Goal: Task Accomplishment & Management: Use online tool/utility

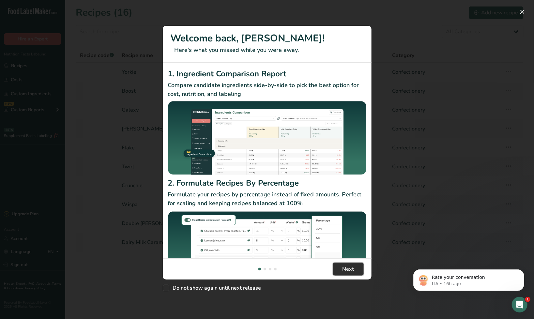
click at [345, 265] on span "Next" at bounding box center [349, 269] width 12 height 8
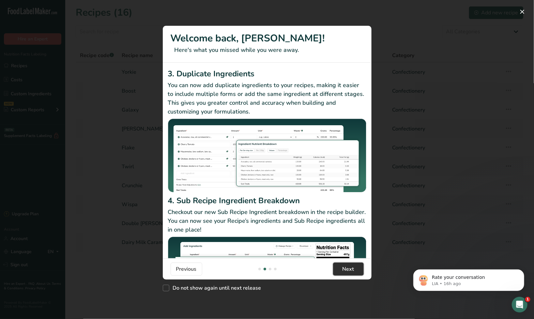
click at [345, 265] on span "Next" at bounding box center [349, 269] width 12 height 8
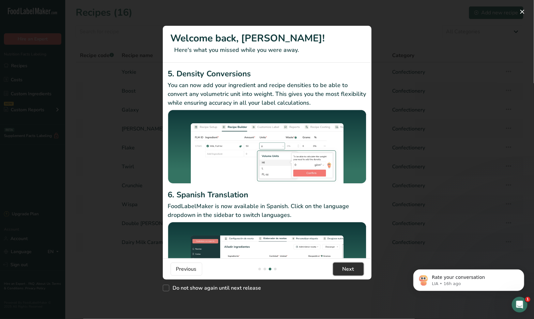
click at [345, 265] on span "Next" at bounding box center [349, 269] width 12 height 8
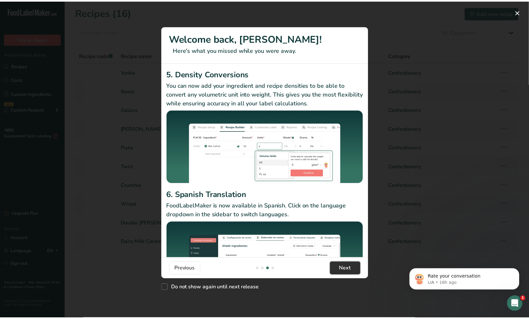
scroll to position [0, 627]
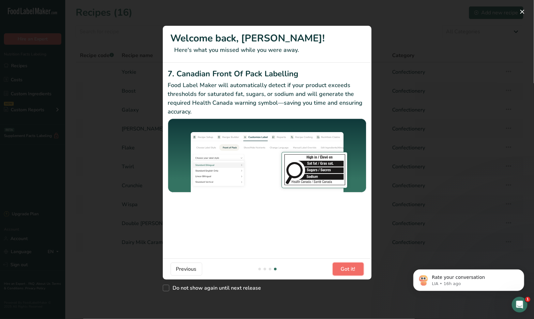
click at [345, 265] on span "Got it!" at bounding box center [348, 269] width 15 height 8
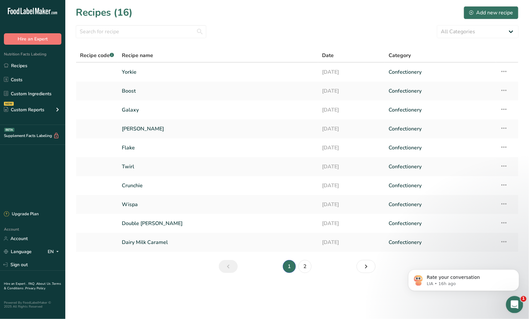
click at [515, 304] on icon "Open Intercom Messenger" at bounding box center [513, 304] width 11 height 11
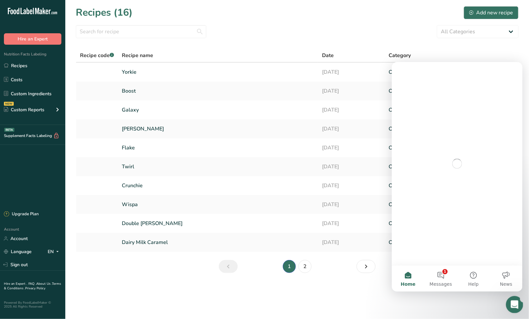
scroll to position [0, 0]
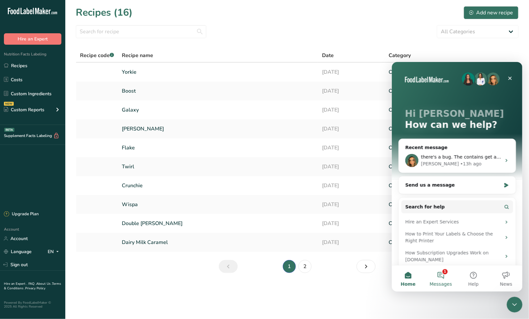
click at [439, 273] on button "1 Messages" at bounding box center [440, 278] width 33 height 26
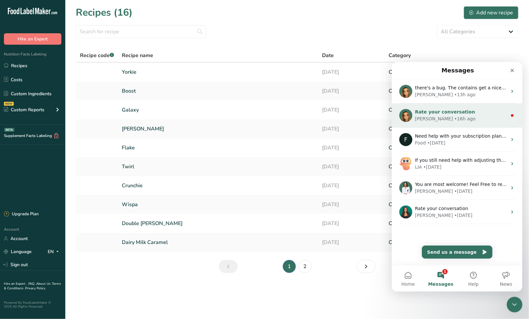
click at [453, 115] on div "Rate your conversation" at bounding box center [460, 111] width 92 height 7
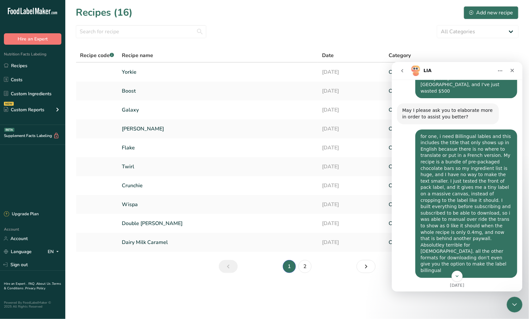
scroll to position [330, 0]
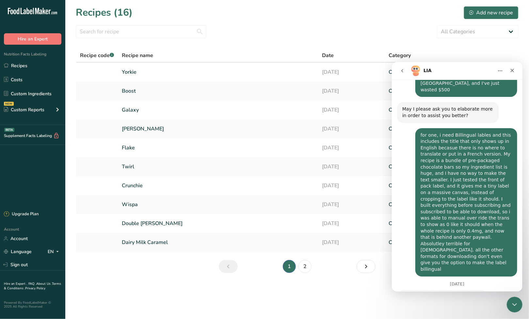
click at [399, 72] on icon "go back" at bounding box center [401, 70] width 5 height 5
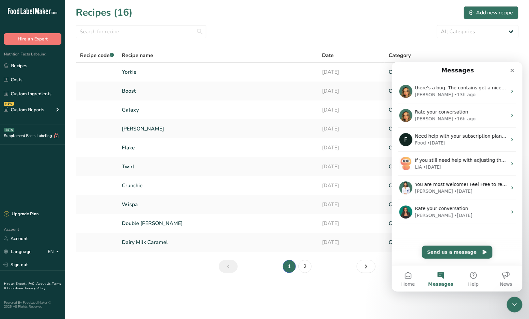
scroll to position [0, 0]
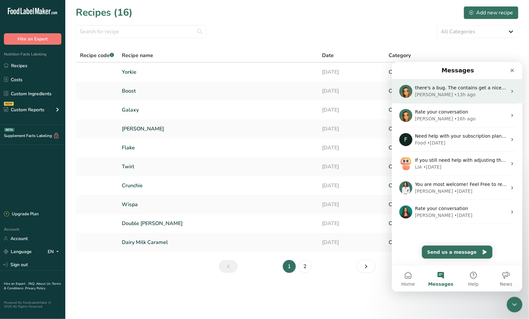
click at [454, 93] on div "• 13h ago" at bounding box center [464, 94] width 21 height 7
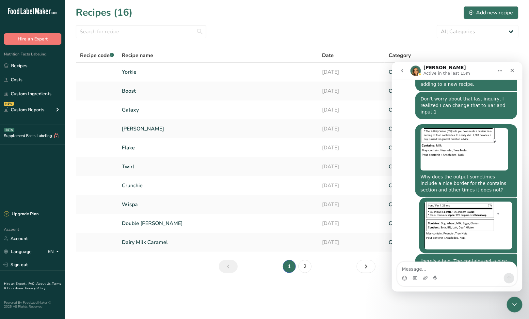
scroll to position [844, 0]
click at [515, 304] on icon "Close Intercom Messenger" at bounding box center [513, 304] width 8 height 8
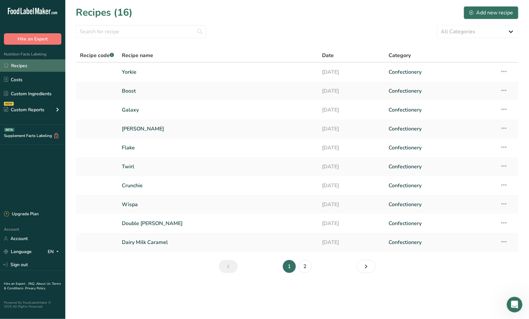
click at [22, 67] on link "Recipes" at bounding box center [32, 65] width 65 height 12
click at [366, 268] on icon "Next page" at bounding box center [366, 267] width 8 height 12
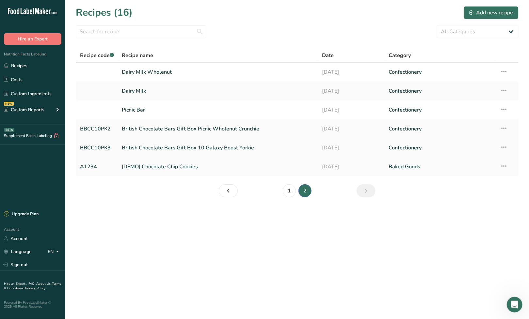
click at [172, 146] on link "British Chocolate Bars Gift Box 10 Galaxy Boost Yorkie" at bounding box center [218, 148] width 192 height 14
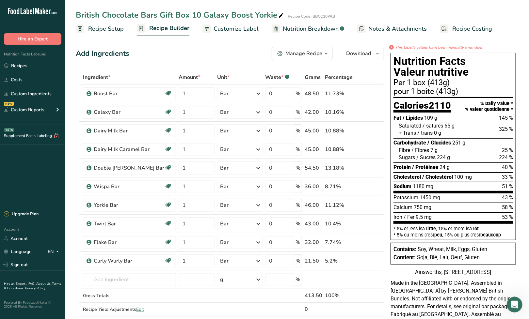
click at [112, 29] on span "Recipe Setup" at bounding box center [106, 28] width 36 height 9
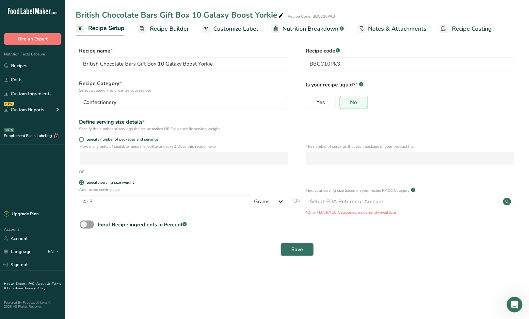
click at [163, 26] on span "Recipe Builder" at bounding box center [169, 28] width 39 height 9
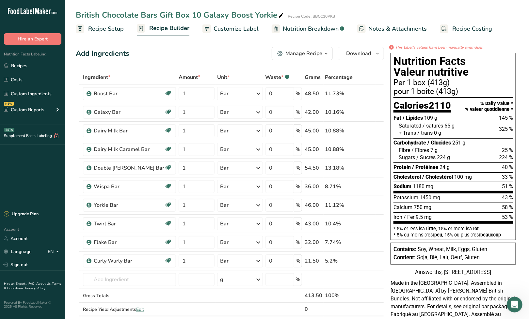
click at [226, 28] on span "Customize Label" at bounding box center [235, 28] width 45 height 9
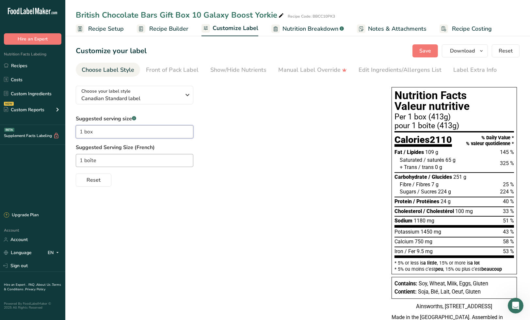
drag, startPoint x: 101, startPoint y: 130, endPoint x: 74, endPoint y: 131, distance: 27.8
click at [74, 131] on section "Customize your label Save Download Choose what to show on your downloaded label…" at bounding box center [297, 218] width 464 height 368
paste input "Per 1 bar (average 41 g)"
drag, startPoint x: 111, startPoint y: 161, endPoint x: 76, endPoint y: 159, distance: 35.0
click at [76, 159] on input "1 boîte" at bounding box center [134, 160] width 117 height 13
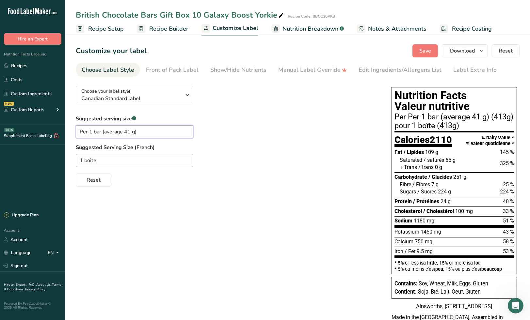
click at [89, 131] on input "Per 1 bar (average 41 g)" at bounding box center [134, 131] width 117 height 13
type input "1 bar (average 41 g)"
drag, startPoint x: 105, startPoint y: 160, endPoint x: 70, endPoint y: 164, distance: 35.8
click at [70, 164] on section "Customize your label Save Download Choose what to show on your downloaded label…" at bounding box center [297, 218] width 464 height 368
paste input "arre (en moyenne 41 g)"
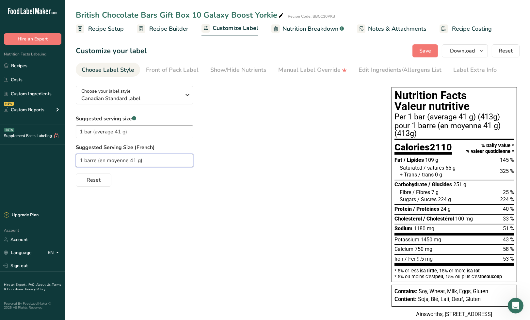
type input "1 barre (en moyenne 41 g)"
click at [107, 29] on span "Recipe Setup" at bounding box center [106, 28] width 36 height 9
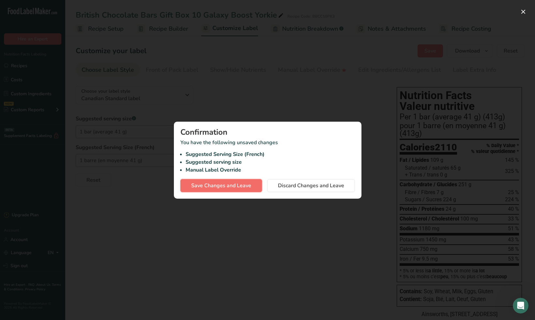
click at [236, 185] on span "Save Changes and Leave" at bounding box center [221, 186] width 60 height 8
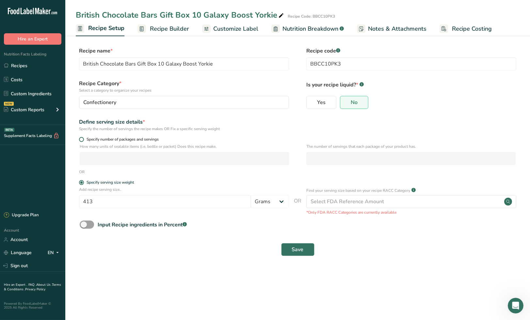
click at [82, 139] on span at bounding box center [81, 139] width 5 height 5
click at [82, 139] on input "Specify number of packages and servings" at bounding box center [81, 139] width 4 height 4
radio input "true"
radio input "false"
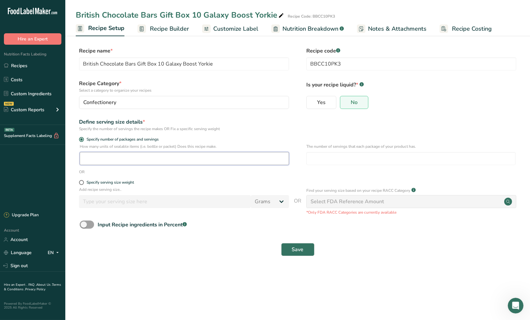
click at [97, 158] on input "number" at bounding box center [184, 158] width 209 height 13
type input "1"
click at [320, 157] on input "number" at bounding box center [410, 158] width 209 height 13
type input "10"
click at [296, 249] on span "Save" at bounding box center [298, 250] width 12 height 8
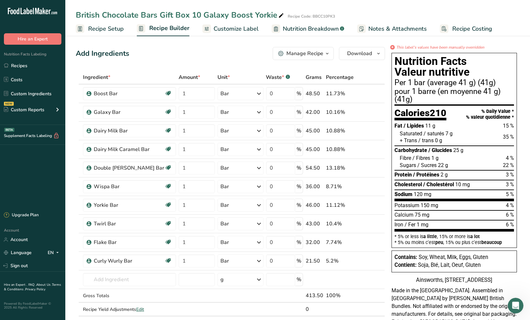
click at [214, 27] on span "Customize Label" at bounding box center [235, 28] width 45 height 9
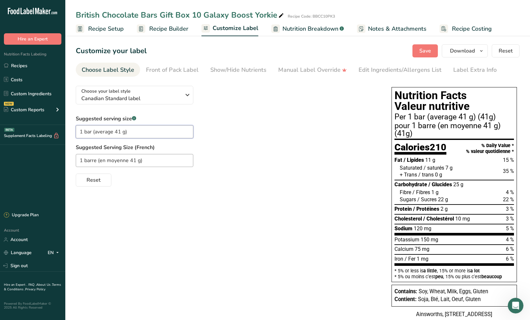
click at [135, 131] on input "1 bar (average 41 g)" at bounding box center [134, 131] width 117 height 13
drag, startPoint x: 117, startPoint y: 131, endPoint x: 73, endPoint y: 135, distance: 44.3
click at [73, 135] on section "Customize your label Save Download Choose what to show on your downloaded label…" at bounding box center [297, 222] width 464 height 376
type input "1 bar (average)"
drag, startPoint x: 157, startPoint y: 160, endPoint x: 53, endPoint y: 168, distance: 104.1
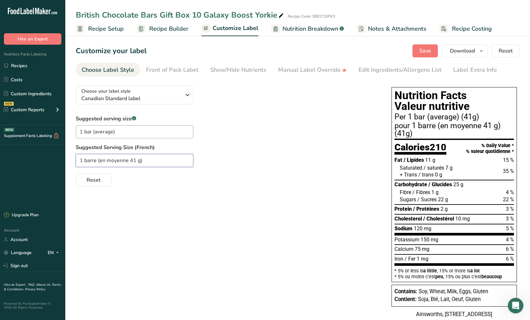
click at [53, 168] on div ".a-20{fill:#fff;} Hire an Expert Nutrition Facts Labeling Recipes Costs Custom …" at bounding box center [265, 205] width 530 height 410
paste input "text"
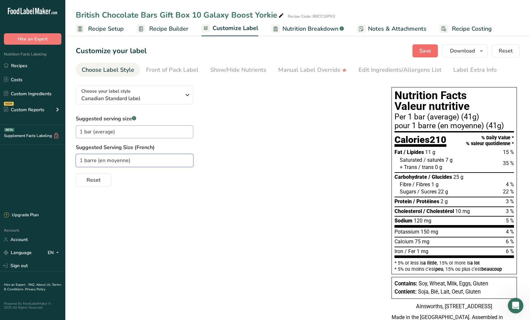
type input "1 barre (en moyenne)"
click at [424, 49] on span "Save" at bounding box center [425, 51] width 12 height 8
click at [329, 147] on label "Suggested Serving Size (French)" at bounding box center [227, 148] width 303 height 8
click at [107, 30] on span "Recipe Setup" at bounding box center [106, 28] width 36 height 9
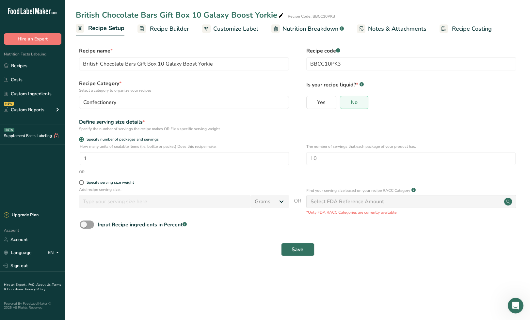
click at [175, 29] on span "Recipe Builder" at bounding box center [169, 28] width 39 height 9
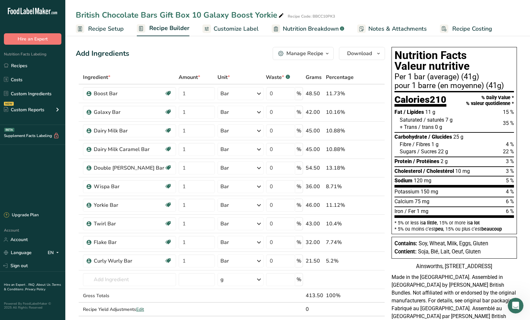
click at [217, 31] on span "Customize Label" at bounding box center [235, 28] width 45 height 9
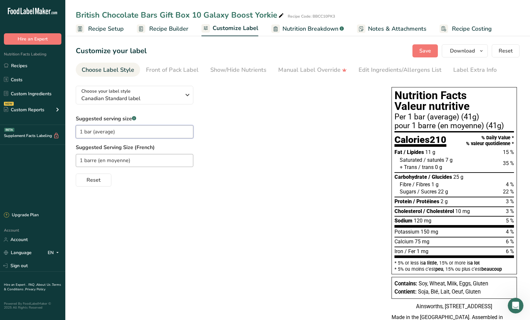
drag, startPoint x: 123, startPoint y: 132, endPoint x: 72, endPoint y: 133, distance: 50.9
click at [72, 133] on section "Customize your label Save Download Choose what to show on your downloaded label…" at bounding box center [297, 218] width 464 height 368
paste input "Per 1 assorted bar"
click at [89, 130] on input "Per 1 assorted bar" at bounding box center [134, 131] width 117 height 13
type input "1 assorted bar"
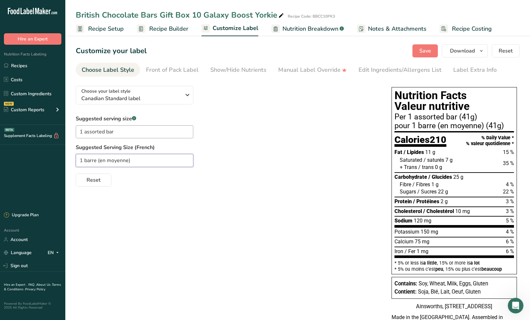
drag, startPoint x: 139, startPoint y: 162, endPoint x: 72, endPoint y: 164, distance: 66.9
click at [72, 164] on section "Customize your label Save Download Choose what to show on your downloaded label…" at bounding box center [297, 218] width 464 height 368
paste input "tablette assortie"
type input "1 tablette assortie"
click at [424, 50] on span "Save" at bounding box center [425, 51] width 12 height 8
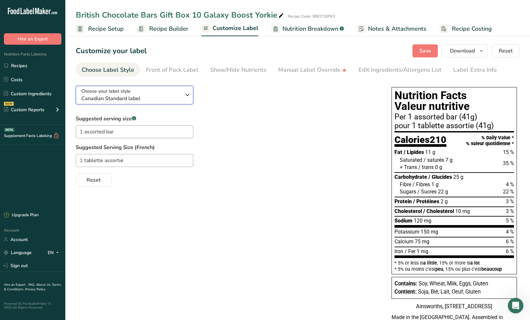
click at [188, 93] on icon "button" at bounding box center [187, 95] width 8 height 12
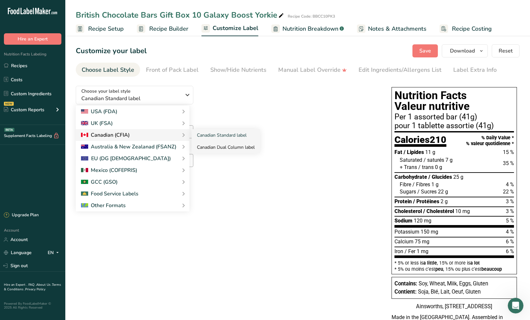
click at [214, 146] on link "Canadian Dual Column label" at bounding box center [226, 147] width 68 height 12
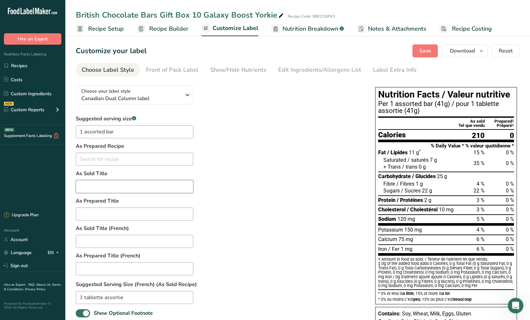
click at [125, 190] on input "text" at bounding box center [134, 186] width 117 height 13
type input "s"
click at [267, 149] on div "Suggested serving size .a-a{fill:#347362;}.b-a{fill:#fff;} 1 assorted bar As Pr…" at bounding box center [219, 255] width 286 height 280
click at [133, 161] on input "text" at bounding box center [134, 159] width 117 height 13
drag, startPoint x: 101, startPoint y: 161, endPoint x: 74, endPoint y: 161, distance: 26.8
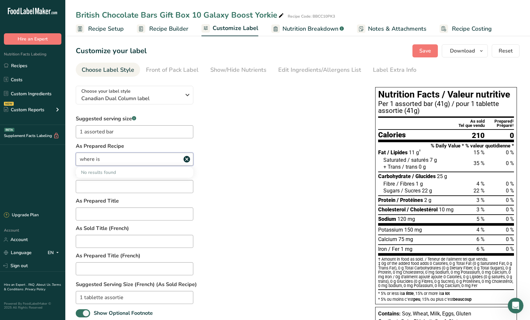
click at [74, 161] on section "Customize your label Save Download Choose what to show on your downloaded label…" at bounding box center [297, 229] width 464 height 390
type input "1"
click at [251, 163] on div "Suggested serving size .a-a{fill:#347362;}.b-a{fill:#fff;} 1 assorted bar As Pr…" at bounding box center [219, 255] width 286 height 280
click at [428, 53] on span "Save" at bounding box center [425, 51] width 12 height 8
click at [107, 160] on input "text" at bounding box center [134, 159] width 117 height 13
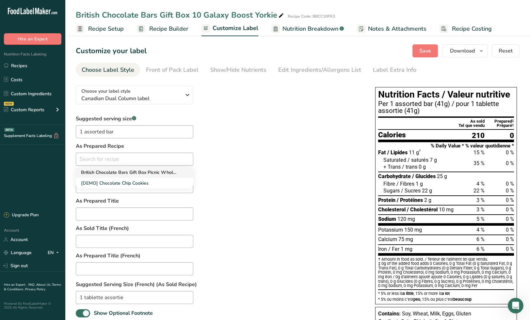
click at [123, 171] on span "British Chocolate Bars Gift Box Picnic Wholenut Crunchie" at bounding box center [141, 172] width 121 height 6
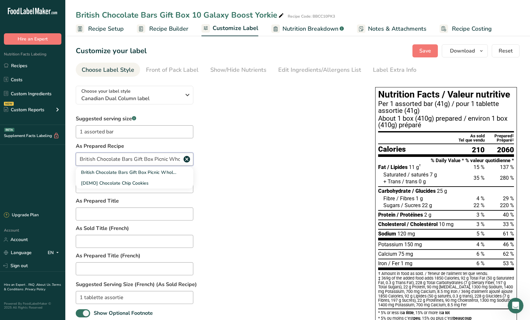
click at [135, 161] on input "British Chocolate Bars Gift Box Picnic Wholenut Crunchie" at bounding box center [134, 159] width 117 height 13
type input "B"
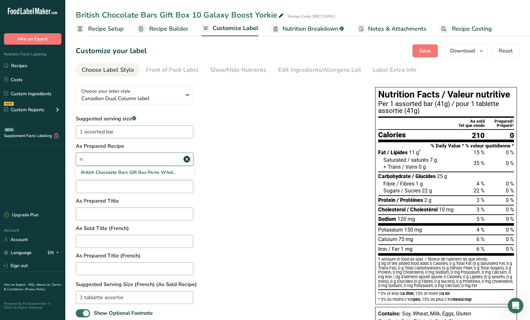
type input "r"
type input "Gal"
click at [188, 159] on icon at bounding box center [187, 159] width 8 height 12
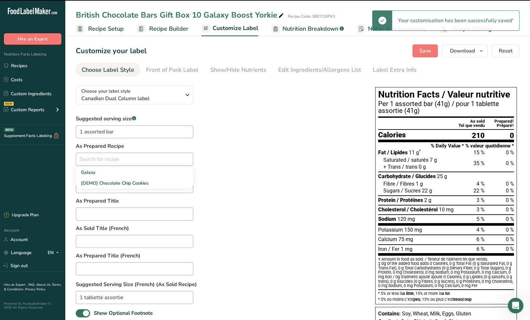
click at [300, 143] on div "Suggested serving size .a-a{fill:#347362;}.b-a{fill:#fff;} 1 assorted bar As Pr…" at bounding box center [219, 255] width 286 height 280
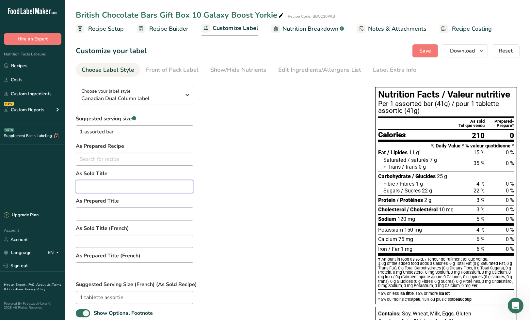
click at [117, 191] on input "text" at bounding box center [134, 186] width 117 height 13
type input "B"
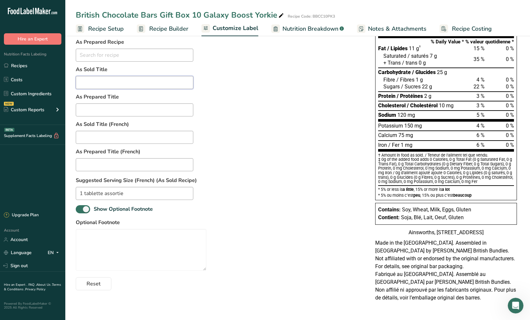
scroll to position [111, 0]
click at [150, 231] on textarea at bounding box center [141, 250] width 131 height 42
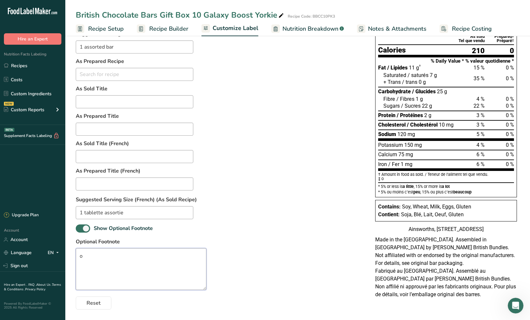
scroll to position [89, 0]
type textarea "o"
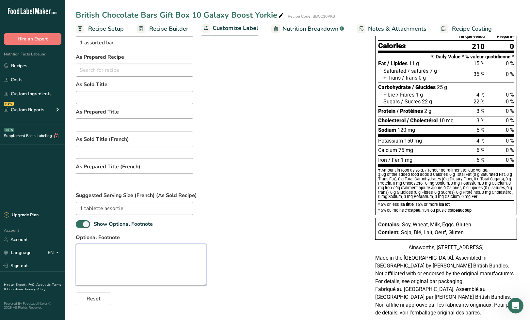
scroll to position [111, 0]
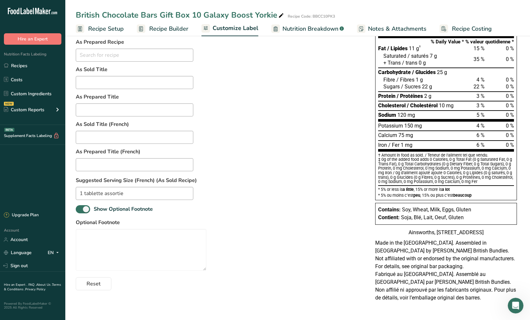
click at [314, 223] on div "Suggested serving size .a-a{fill:#347362;}.b-a{fill:#fff;} 1 assorted bar As Pr…" at bounding box center [219, 151] width 286 height 280
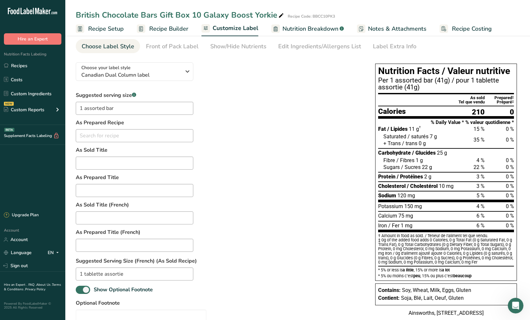
scroll to position [36, 0]
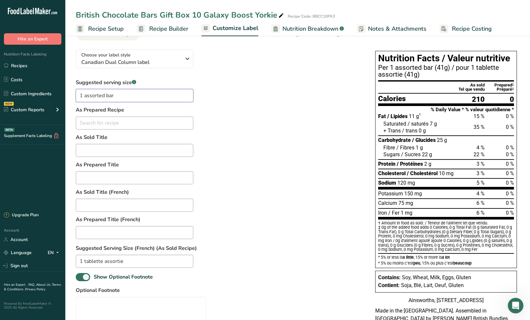
click at [128, 94] on input "1 assorted bar" at bounding box center [134, 95] width 117 height 13
type input "1 assorted bar"
click at [258, 114] on div "Suggested serving size .a-a{fill:#347362;}.b-a{fill:#fff;} 1 assorted bar As Pr…" at bounding box center [219, 219] width 286 height 280
click at [152, 264] on input "1 tablette assortie" at bounding box center [134, 261] width 117 height 13
click at [317, 146] on div "Suggested serving size .a-a{fill:#347362;}.b-a{fill:#fff;} 1 assorted bar As Pr…" at bounding box center [219, 219] width 286 height 280
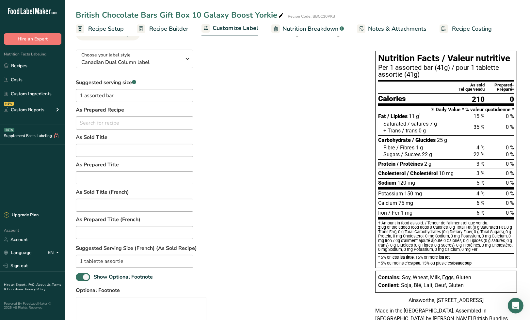
scroll to position [0, 0]
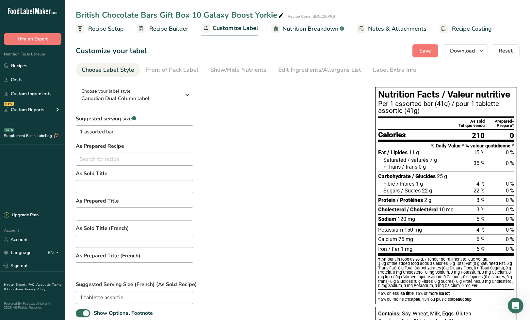
drag, startPoint x: 273, startPoint y: 15, endPoint x: 75, endPoint y: 13, distance: 197.5
click at [75, 13] on div "British Chocolate Bars Gift Box 10 Galaxy Boost Yorkie Recipe Code: BBCC10PK3" at bounding box center [297, 15] width 464 height 12
copy div "British Chocolate Bars Gift Box 10 Galaxy Boost Yorki"
click at [102, 157] on input "text" at bounding box center [134, 159] width 117 height 13
paste input "British Chocolate Bars Gift Box 10 Galaxy Boost Yorki"
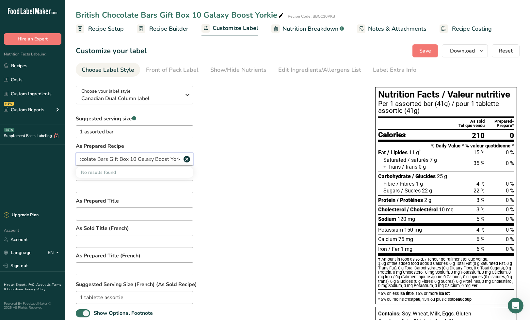
scroll to position [0, 27]
type input "British Chocolate Bars Gift Box 10 Galaxy Boost Yorkie"
click at [289, 135] on div "Suggested serving size .a-a{fill:#347362;}.b-a{fill:#fff;} 1 assorted bar As Pr…" at bounding box center [219, 255] width 286 height 280
click at [187, 159] on icon at bounding box center [187, 159] width 8 height 12
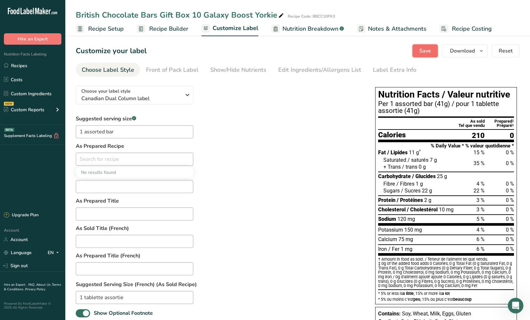
click at [423, 52] on span "Save" at bounding box center [425, 51] width 12 height 8
click at [25, 66] on link "Recipes" at bounding box center [32, 65] width 65 height 12
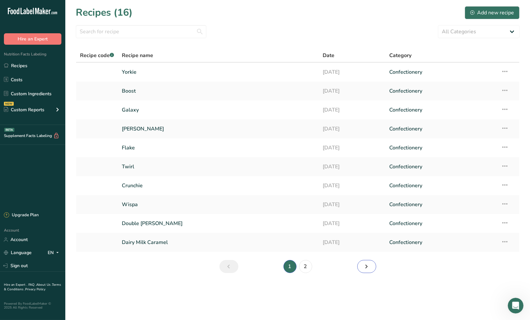
click at [365, 265] on icon "Next page" at bounding box center [367, 267] width 8 height 12
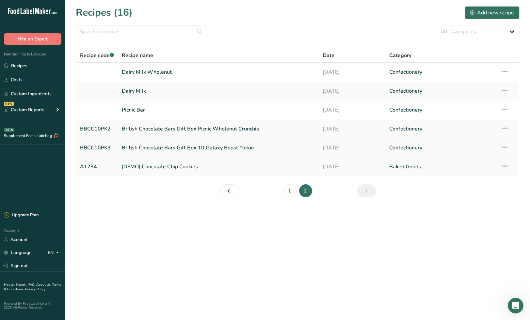
click at [165, 148] on link "British Chocolate Bars Gift Box 10 Galaxy Boost Yorkie" at bounding box center [218, 148] width 193 height 14
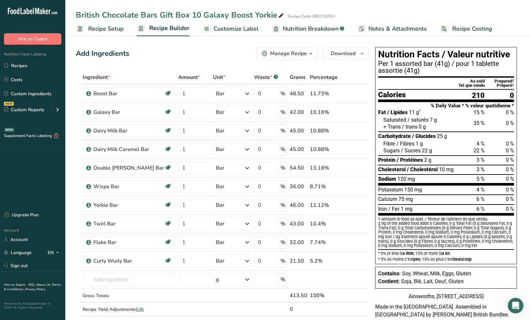
click at [222, 28] on span "Customize Label" at bounding box center [235, 28] width 45 height 9
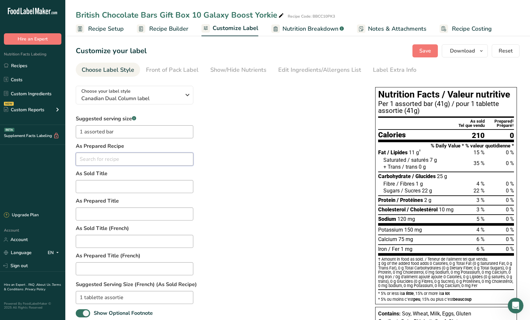
click at [119, 163] on input "text" at bounding box center [134, 159] width 117 height 13
type input "B"
click at [262, 137] on div "Suggested serving size .a-a{fill:#347362;}.b-a{fill:#fff;} 1 assorted bar As Pr…" at bounding box center [219, 255] width 286 height 280
click at [142, 159] on input "text" at bounding box center [134, 159] width 117 height 13
click at [136, 183] on link "Boost" at bounding box center [134, 183] width 117 height 11
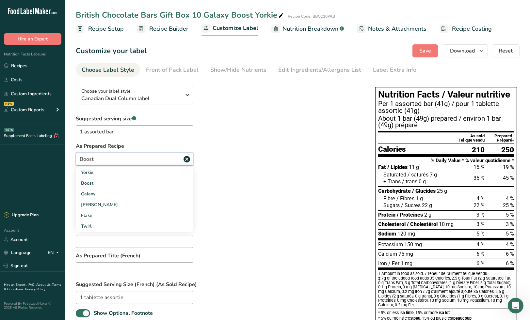
click at [167, 162] on input "Boost" at bounding box center [134, 159] width 117 height 13
click at [151, 176] on link "Yorkie" at bounding box center [134, 172] width 117 height 11
type input "Yorkie"
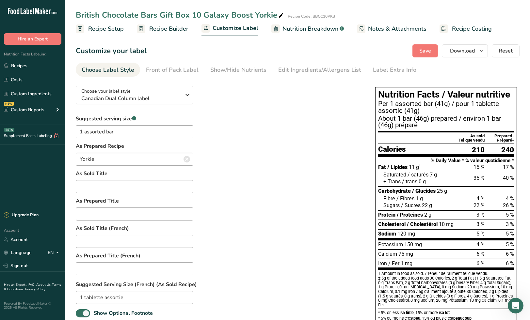
click at [186, 160] on icon at bounding box center [187, 159] width 8 height 12
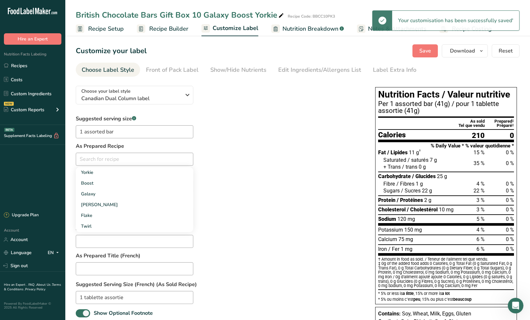
click at [256, 158] on div "Suggested serving size .a-a{fill:#347362;}.b-a{fill:#fff;} 1 assorted bar As Pr…" at bounding box center [219, 255] width 286 height 280
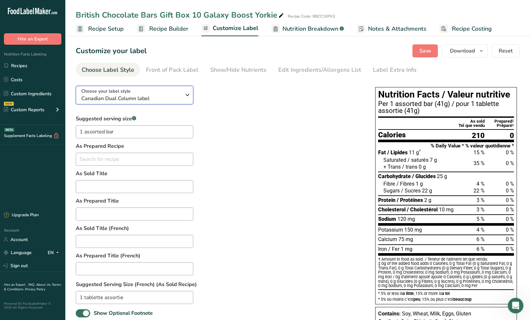
click at [185, 96] on icon "button" at bounding box center [187, 95] width 8 height 12
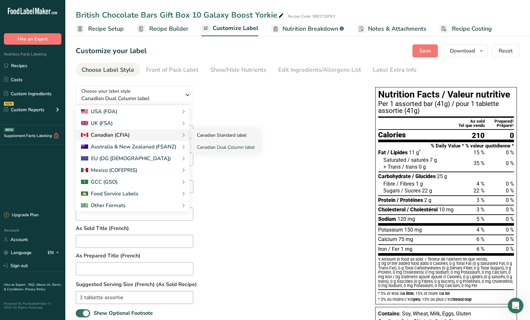
click at [216, 134] on link "Canadian Standard label" at bounding box center [226, 135] width 68 height 12
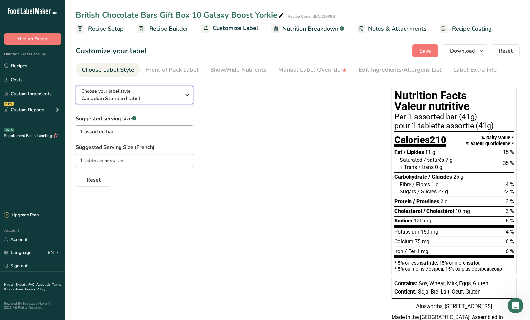
click at [187, 96] on icon "button" at bounding box center [187, 95] width 8 height 12
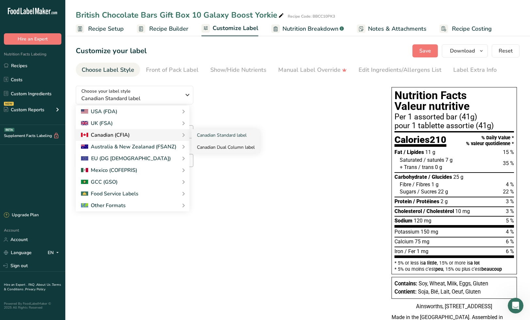
click at [218, 148] on link "Canadian Dual Column label" at bounding box center [226, 147] width 68 height 12
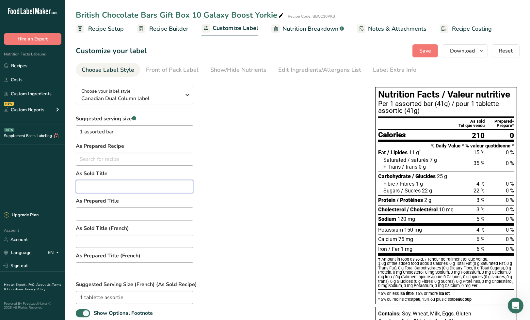
click at [121, 187] on input "text" at bounding box center [134, 186] width 117 height 13
click at [190, 95] on icon "button" at bounding box center [187, 95] width 8 height 12
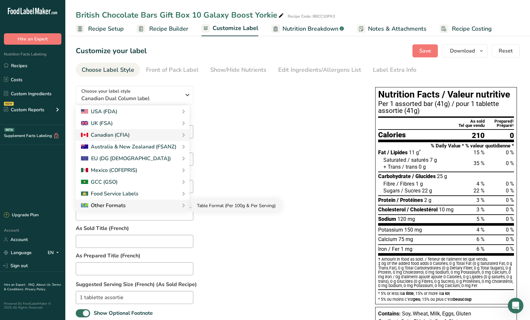
click at [225, 203] on link "Table Format (Per 100g & Per Serving)" at bounding box center [236, 206] width 89 height 12
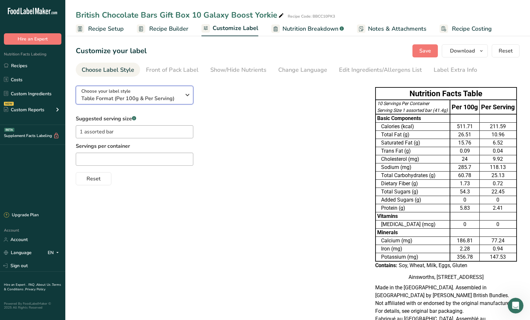
click at [188, 94] on icon "button" at bounding box center [187, 95] width 8 height 12
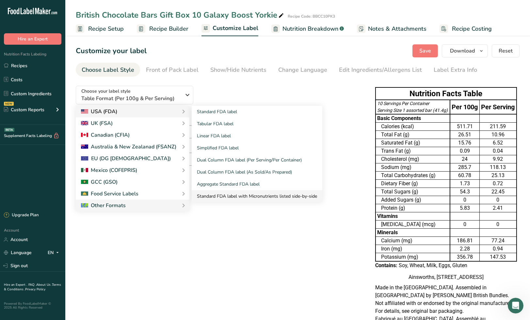
click at [235, 195] on link "Standard FDA label with Micronutrients listed side-by-side" at bounding box center [257, 196] width 131 height 12
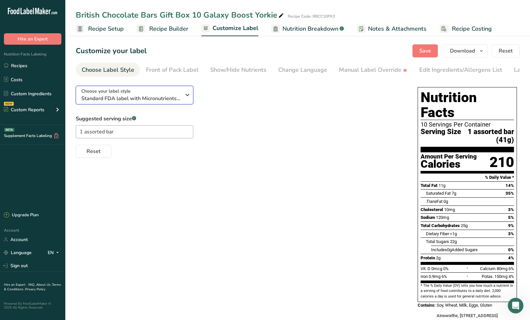
click at [185, 96] on icon "button" at bounding box center [187, 95] width 8 height 12
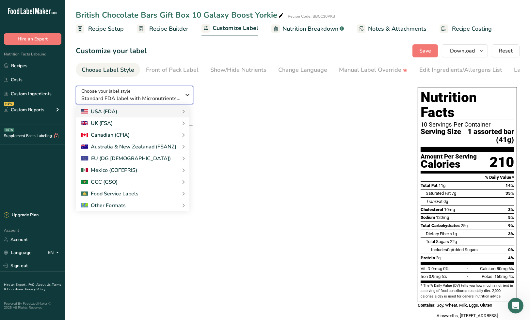
click at [185, 96] on icon "button" at bounding box center [187, 95] width 8 height 12
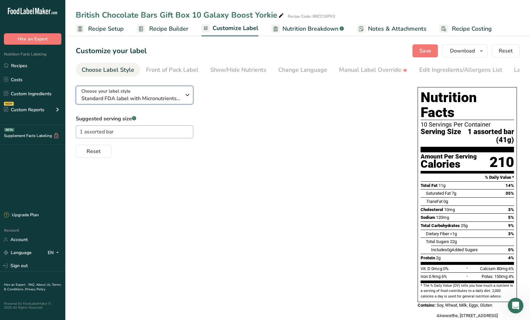
click at [185, 96] on icon "button" at bounding box center [187, 95] width 8 height 12
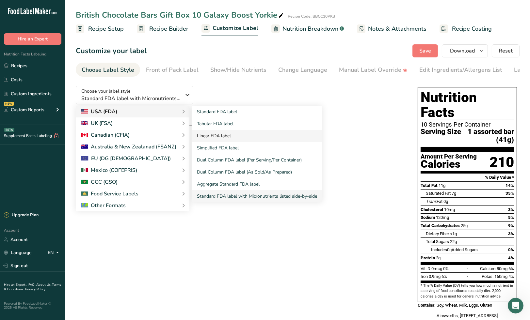
click at [219, 137] on link "Linear FDA label" at bounding box center [257, 136] width 131 height 12
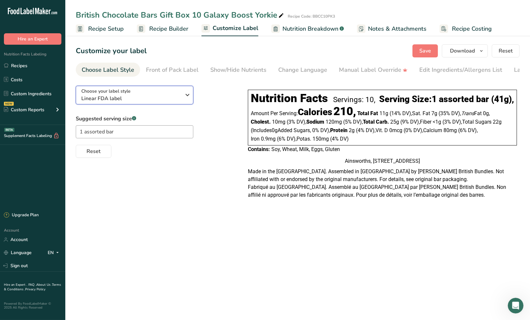
click at [185, 98] on icon "button" at bounding box center [187, 95] width 8 height 12
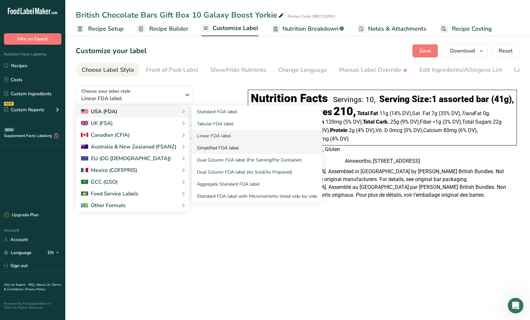
click at [215, 149] on link "Simplified FDA label" at bounding box center [257, 148] width 131 height 12
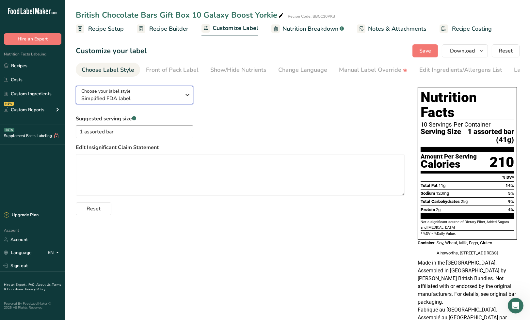
click at [188, 97] on icon "button" at bounding box center [187, 95] width 8 height 12
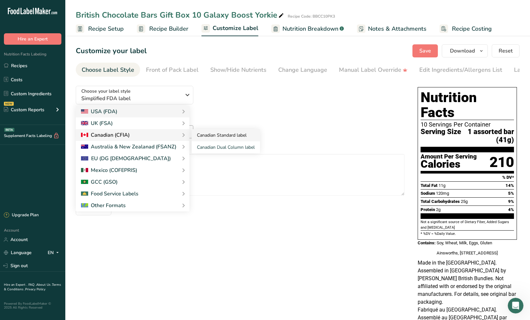
click at [225, 136] on link "Canadian Standard label" at bounding box center [226, 135] width 68 height 12
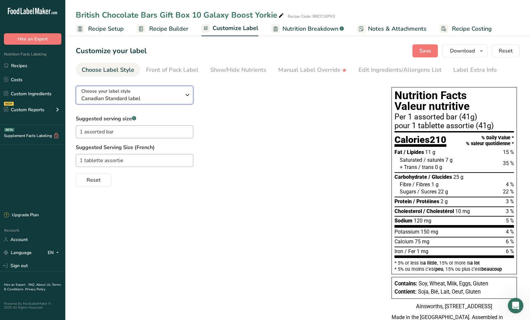
click at [186, 96] on icon "button" at bounding box center [187, 95] width 8 height 12
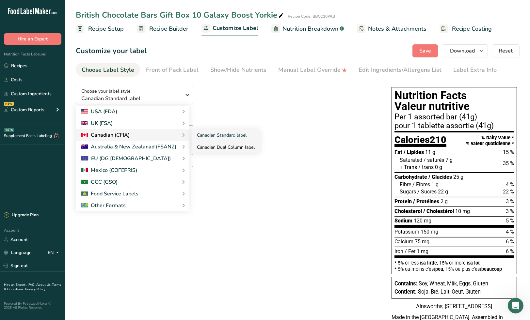
click at [226, 147] on link "Canadian Dual Column label" at bounding box center [226, 147] width 68 height 12
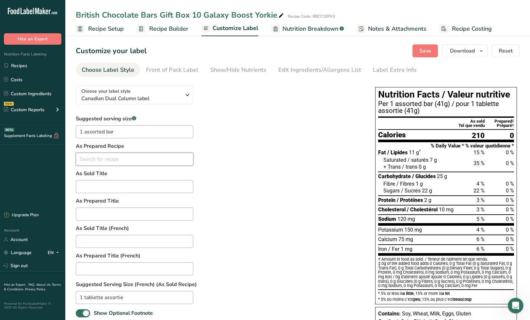
click at [134, 162] on input "text" at bounding box center [134, 159] width 117 height 13
click at [135, 157] on input "text" at bounding box center [134, 159] width 117 height 13
click at [106, 157] on input "BBCC10pk3" at bounding box center [134, 159] width 117 height 13
click at [129, 171] on span "British Chocolate Bars Gift Box Picnic Wholenut Crunchie" at bounding box center [141, 172] width 121 height 6
type input "British Chocolate Bars Gift Box Picnic Wholenut Crunchie"
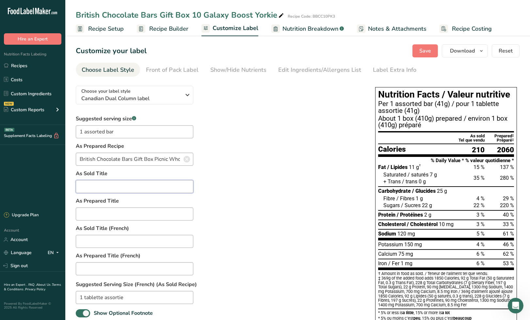
click at [123, 188] on input "text" at bounding box center [134, 186] width 117 height 13
type input "1 assorted bar"
click at [186, 159] on icon at bounding box center [187, 159] width 8 height 12
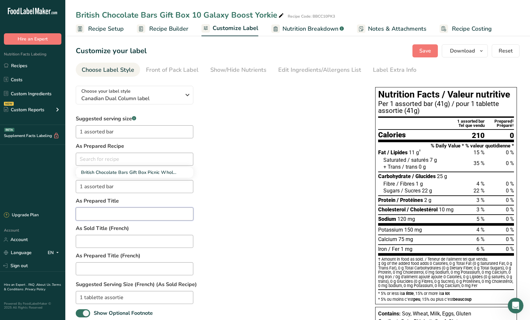
click at [135, 218] on input "text" at bounding box center [134, 214] width 117 height 13
type input "P"
type input "per box"
click at [187, 95] on icon "button" at bounding box center [187, 95] width 8 height 12
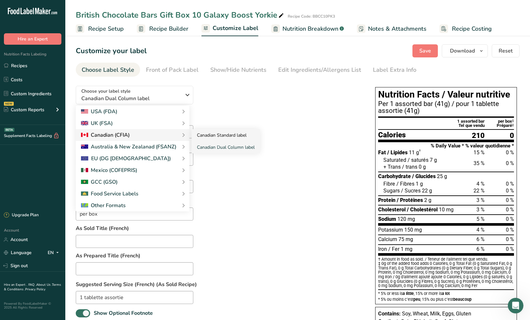
click at [209, 133] on link "Canadian Standard label" at bounding box center [226, 135] width 68 height 12
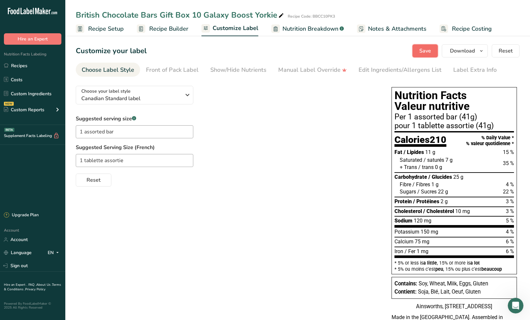
click at [426, 50] on span "Save" at bounding box center [425, 51] width 12 height 8
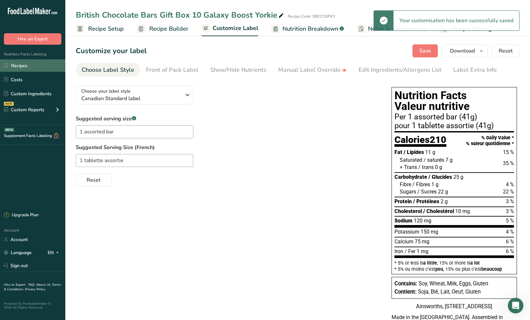
click at [23, 67] on link "Recipes" at bounding box center [32, 65] width 65 height 12
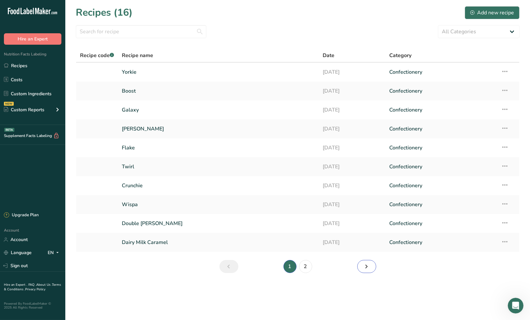
click at [369, 268] on icon "Next page" at bounding box center [367, 267] width 8 height 12
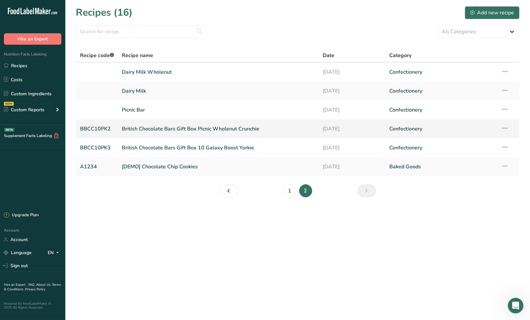
click at [183, 129] on link "British Chocolate Bars Gift Box Picnic Wholenut Crunchie" at bounding box center [218, 129] width 193 height 14
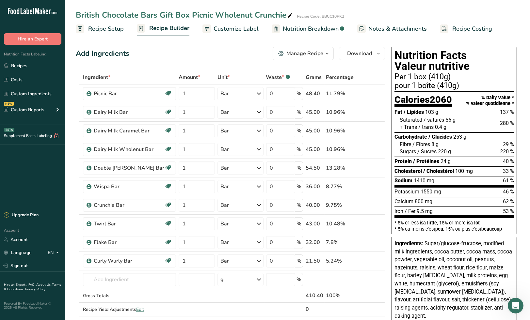
click at [225, 28] on span "Customize Label" at bounding box center [235, 28] width 45 height 9
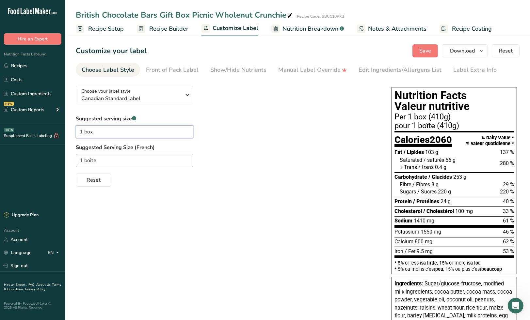
drag, startPoint x: 99, startPoint y: 131, endPoint x: 70, endPoint y: 132, distance: 29.4
click at [70, 132] on section "Customize your label Save Download Choose what to show on your downloaded label…" at bounding box center [297, 319] width 464 height 570
paste input "assorted bar"
type input "1 assorted bar"
drag, startPoint x: 106, startPoint y: 159, endPoint x: 76, endPoint y: 162, distance: 30.1
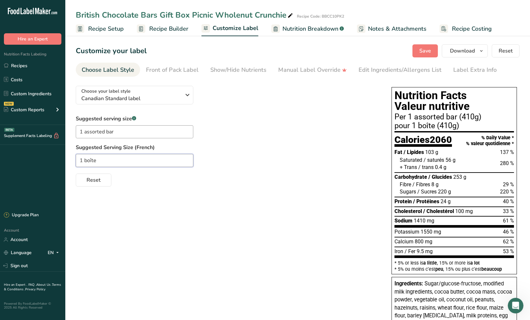
click at [76, 162] on input "1 boîte" at bounding box center [134, 160] width 117 height 13
paste input "tablette assorti"
type input "1 tablette assortie"
click at [114, 30] on span "Recipe Setup" at bounding box center [106, 28] width 36 height 9
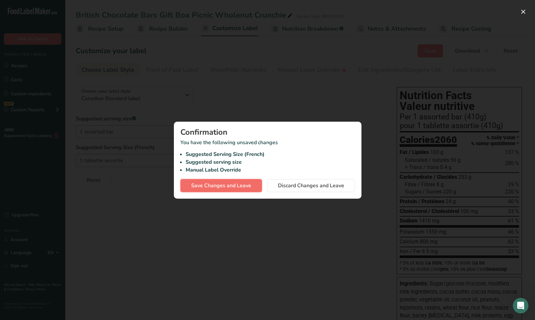
click at [226, 189] on span "Save Changes and Leave" at bounding box center [221, 186] width 60 height 8
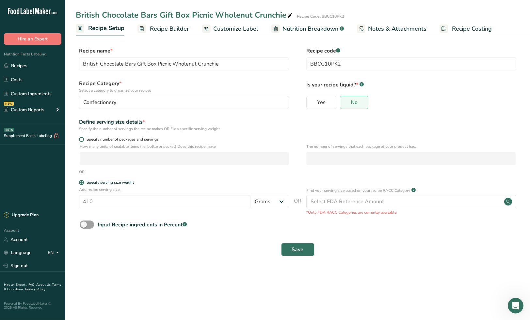
click at [81, 139] on span at bounding box center [81, 139] width 5 height 5
click at [81, 139] on input "Specify number of packages and servings" at bounding box center [81, 139] width 4 height 4
radio input "true"
radio input "false"
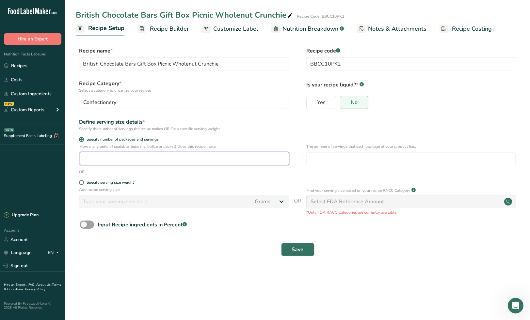
click at [101, 159] on input "number" at bounding box center [184, 158] width 209 height 13
type input "1"
click at [316, 157] on input "number" at bounding box center [410, 158] width 209 height 13
type input "10"
click at [288, 251] on button "Save" at bounding box center [297, 249] width 33 height 13
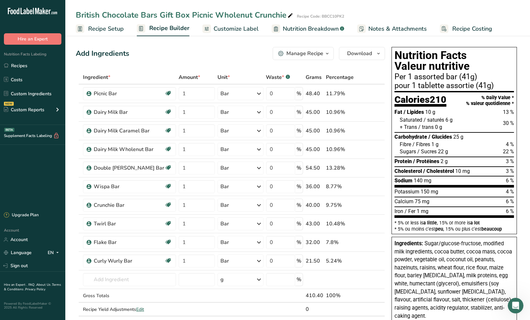
click at [226, 27] on span "Customize Label" at bounding box center [235, 28] width 45 height 9
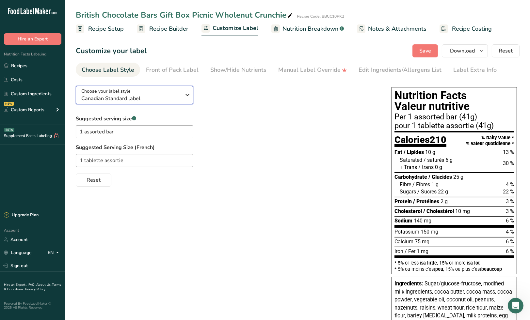
click at [185, 96] on icon "button" at bounding box center [187, 95] width 8 height 12
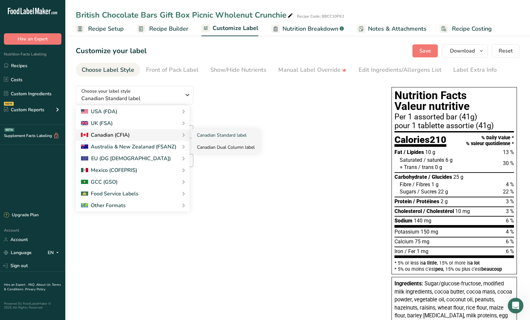
click at [214, 146] on link "Canadian Dual Column label" at bounding box center [226, 147] width 68 height 12
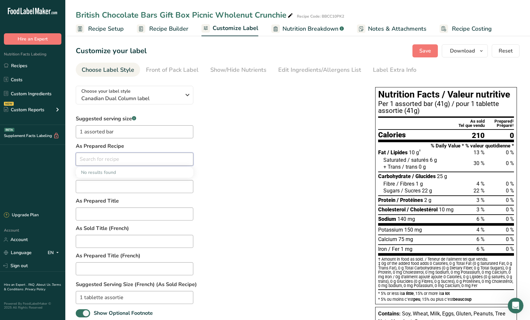
click at [131, 160] on input "text" at bounding box center [134, 159] width 117 height 13
click at [132, 172] on span "British Chocolate Bars Gift Box 10 Galaxy Boost Yorkie" at bounding box center [138, 172] width 115 height 6
type input "British Chocolate Bars Gift Box 10 Galaxy Boost Yorkie"
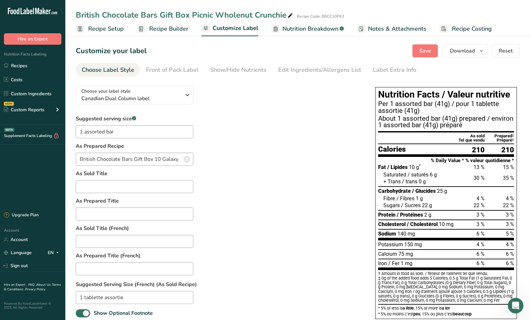
click at [188, 158] on icon at bounding box center [187, 159] width 8 height 12
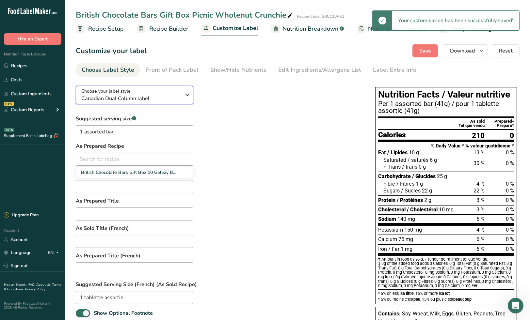
click at [188, 95] on icon "button" at bounding box center [187, 95] width 8 height 12
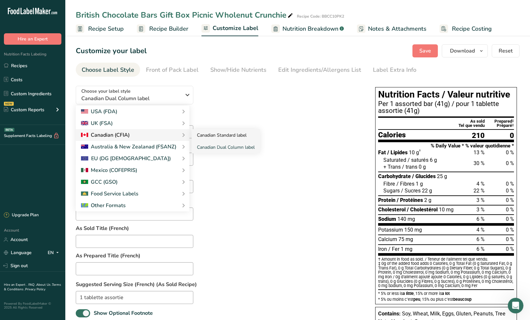
click at [212, 134] on link "Canadian Standard label" at bounding box center [226, 135] width 68 height 12
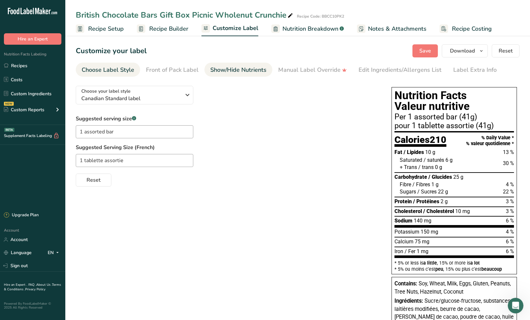
click at [242, 70] on div "Show/Hide Nutrients" at bounding box center [238, 70] width 56 height 9
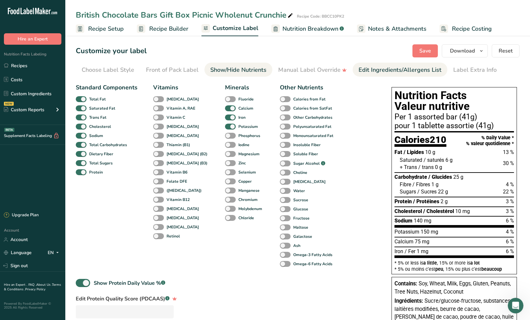
click at [376, 71] on div "Edit Ingredients/Allergens List" at bounding box center [399, 70] width 83 height 9
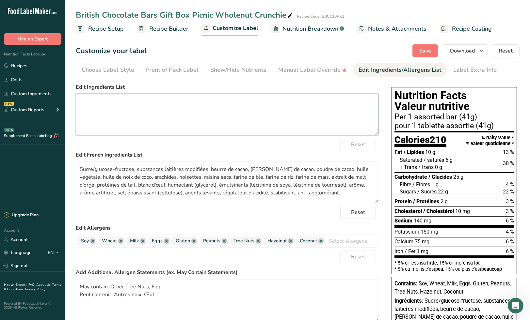
click at [148, 109] on textarea at bounding box center [227, 115] width 303 height 42
paste textarea "Sugar/glucose-fructose, modified milk ingredients, cocoa butter, cocoa mass, co…"
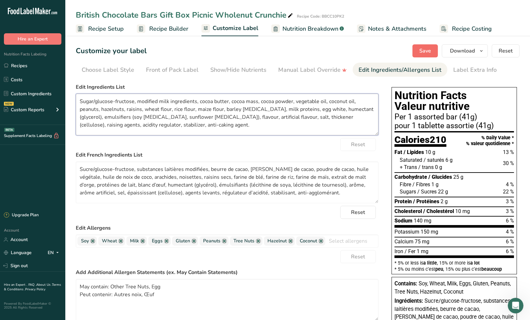
type textarea "Sugar/glucose-fructose, modified milk ingredients, cocoa butter, cocoa mass, co…"
click at [422, 50] on span "Save" at bounding box center [425, 51] width 12 height 8
click at [423, 49] on span "Save" at bounding box center [425, 51] width 12 height 8
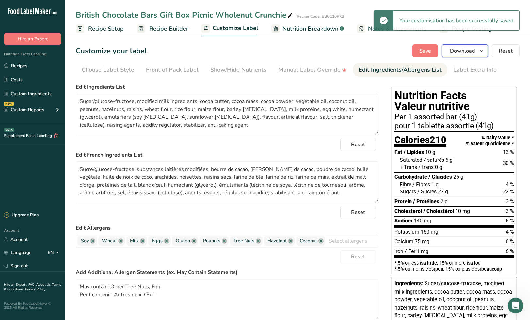
click at [477, 49] on button "Download" at bounding box center [465, 50] width 46 height 13
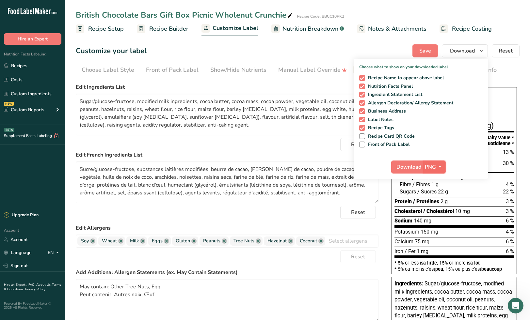
click at [438, 165] on icon "button" at bounding box center [439, 167] width 5 height 8
click at [363, 94] on span at bounding box center [362, 95] width 6 height 6
click at [363, 94] on input "Ingredient Statement List" at bounding box center [361, 94] width 4 height 4
click at [363, 94] on span at bounding box center [362, 95] width 6 height 6
click at [363, 94] on input "Ingredient Statement List" at bounding box center [361, 94] width 4 height 4
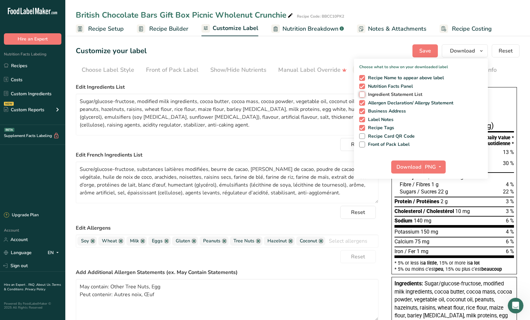
checkbox input "true"
click at [362, 112] on span at bounding box center [362, 111] width 6 height 6
click at [362, 112] on input "Business Address" at bounding box center [361, 111] width 4 height 4
checkbox input "false"
click at [362, 119] on span at bounding box center [362, 120] width 6 height 6
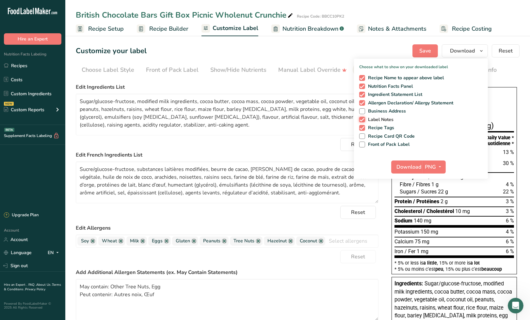
click at [362, 119] on input "Label Notes" at bounding box center [361, 119] width 4 height 4
checkbox input "false"
click at [363, 128] on span at bounding box center [362, 128] width 6 height 6
click at [363, 128] on input "Recipe Tags" at bounding box center [361, 128] width 4 height 4
checkbox input "false"
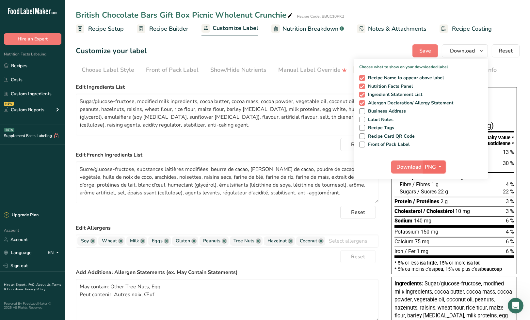
click at [441, 166] on icon "button" at bounding box center [439, 167] width 5 height 8
click at [437, 213] on link "PDF" at bounding box center [435, 212] width 21 height 11
click at [404, 166] on span "Download" at bounding box center [409, 167] width 25 height 8
